Goal: Book appointment/travel/reservation

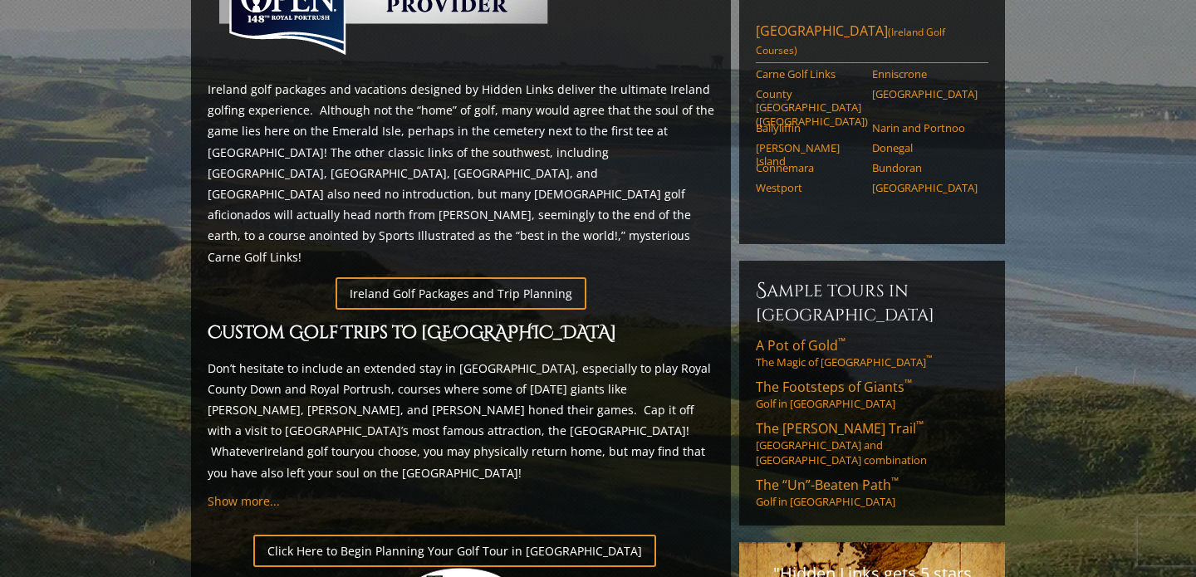
scroll to position [850, 0]
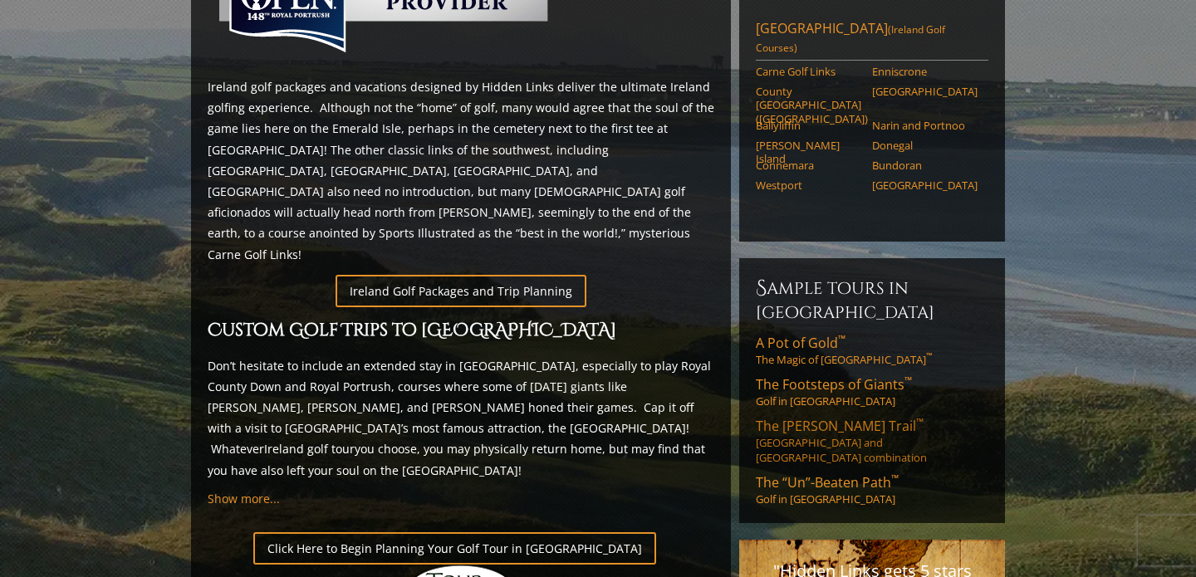
click at [777, 417] on link "The [PERSON_NAME] Trail ™ [GEOGRAPHIC_DATA] and [GEOGRAPHIC_DATA] combination" at bounding box center [872, 441] width 233 height 48
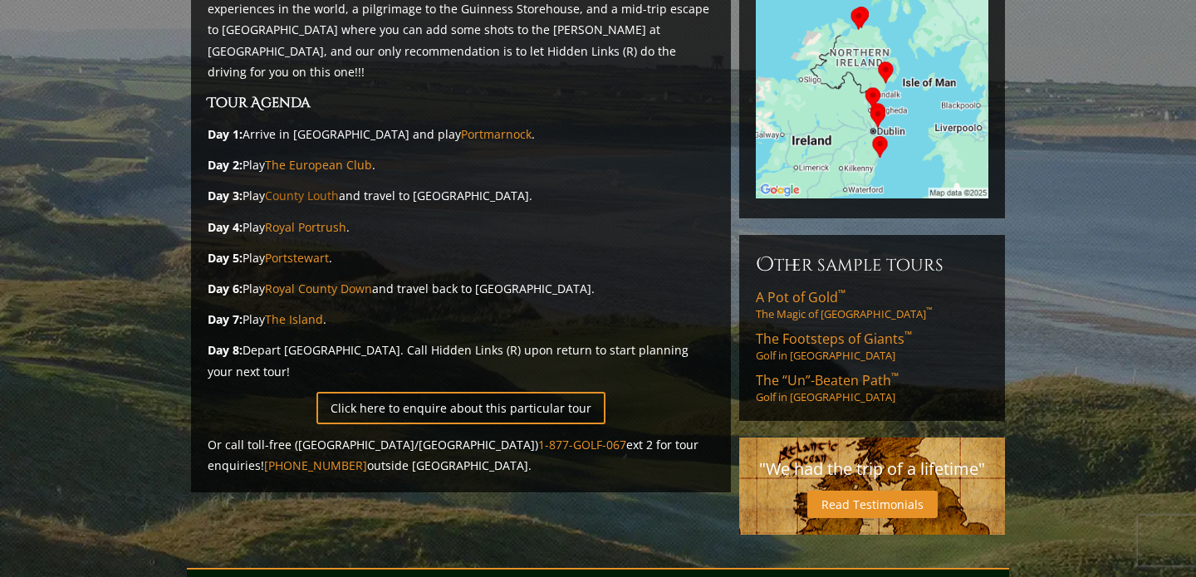
scroll to position [398, 0]
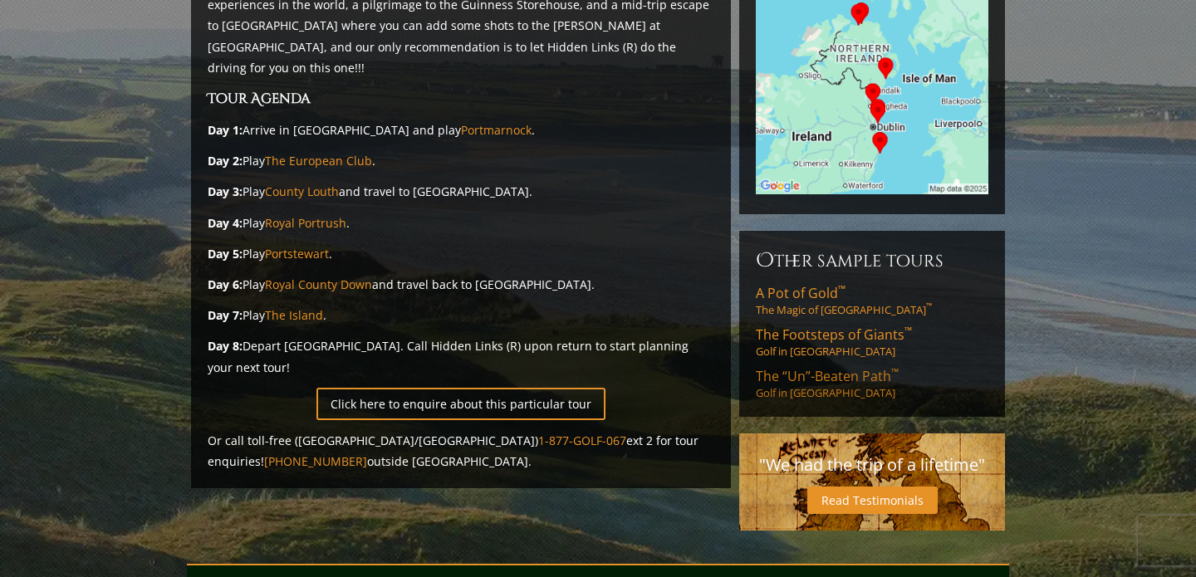
click at [797, 367] on span "The “Un”-Beaten Path ™" at bounding box center [827, 376] width 143 height 18
